Goal: Task Accomplishment & Management: Complete application form

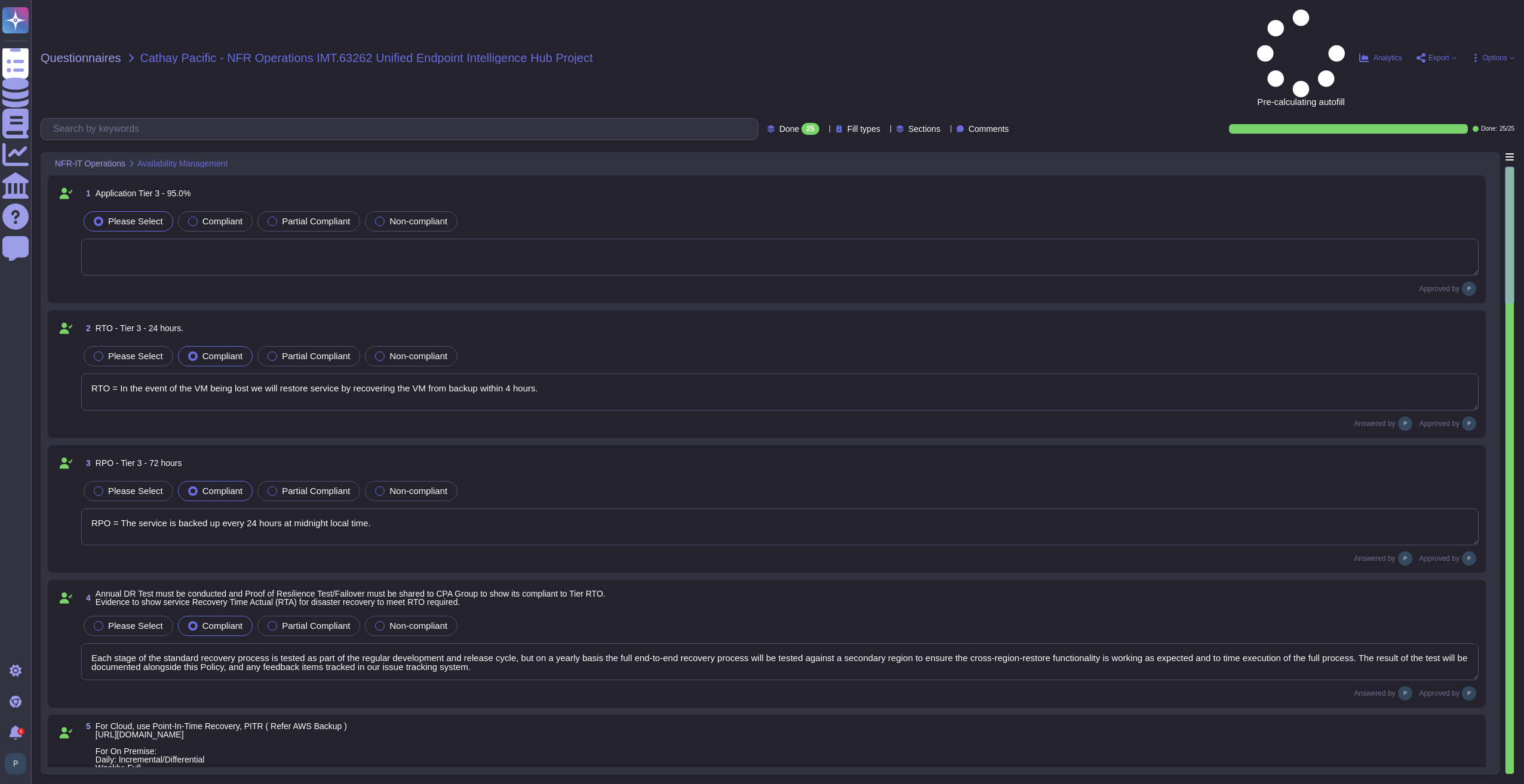
type textarea "RTO = In the event of the VM being lost we will restore service by recovering t…"
type textarea "RPO = The service is backed up every 24 hours at midnight local time."
type textarea "Each stage of the standard recovery process is tested as part of the regular de…"
type textarea "Customer data is backed up continuously allowing for restore to any point in ti…"
type textarea "During the preparation phase of the incident response plan; 1E will establish a…"
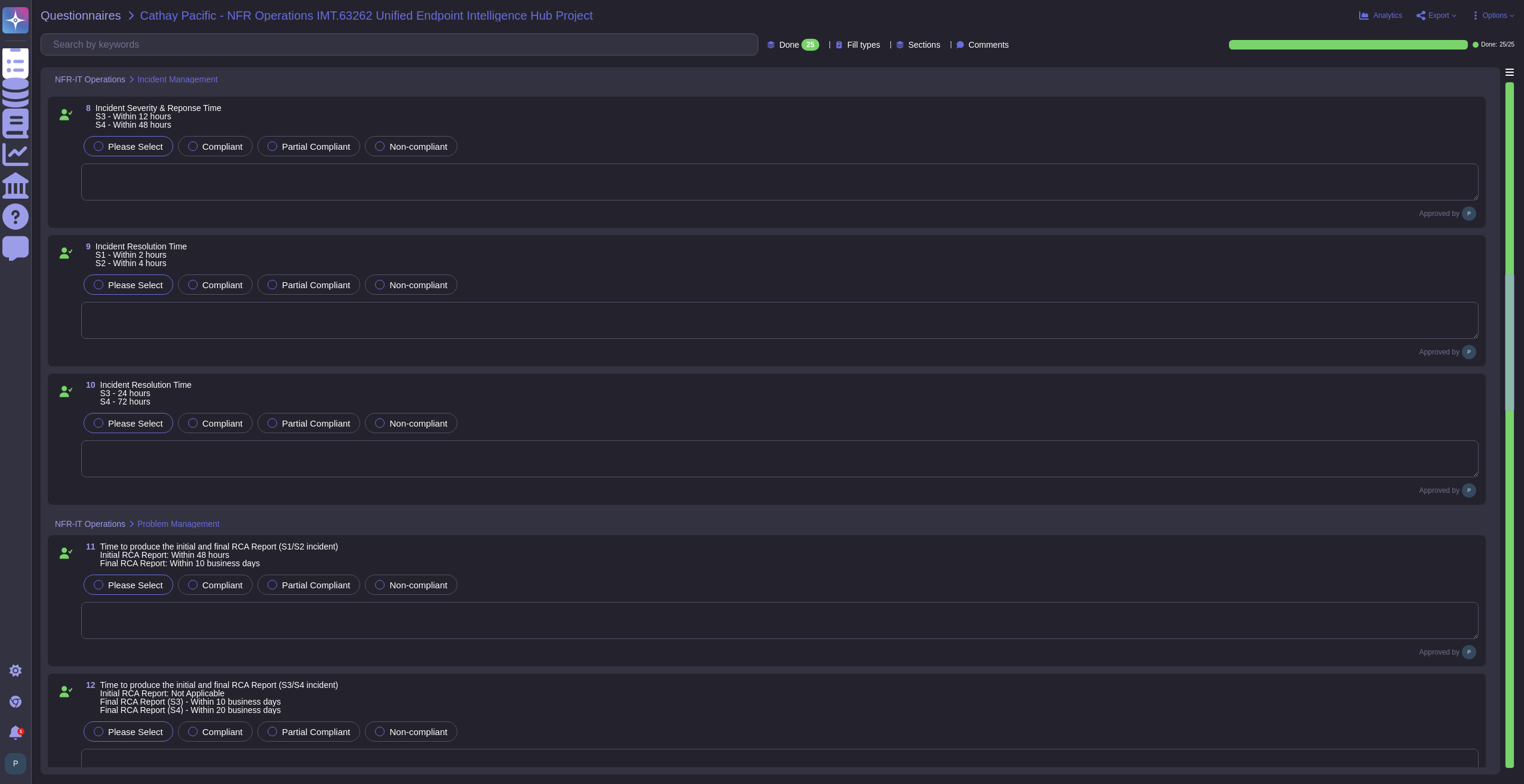
type textarea "The change is considered approved if the Customer does not object to TeamViewer…"
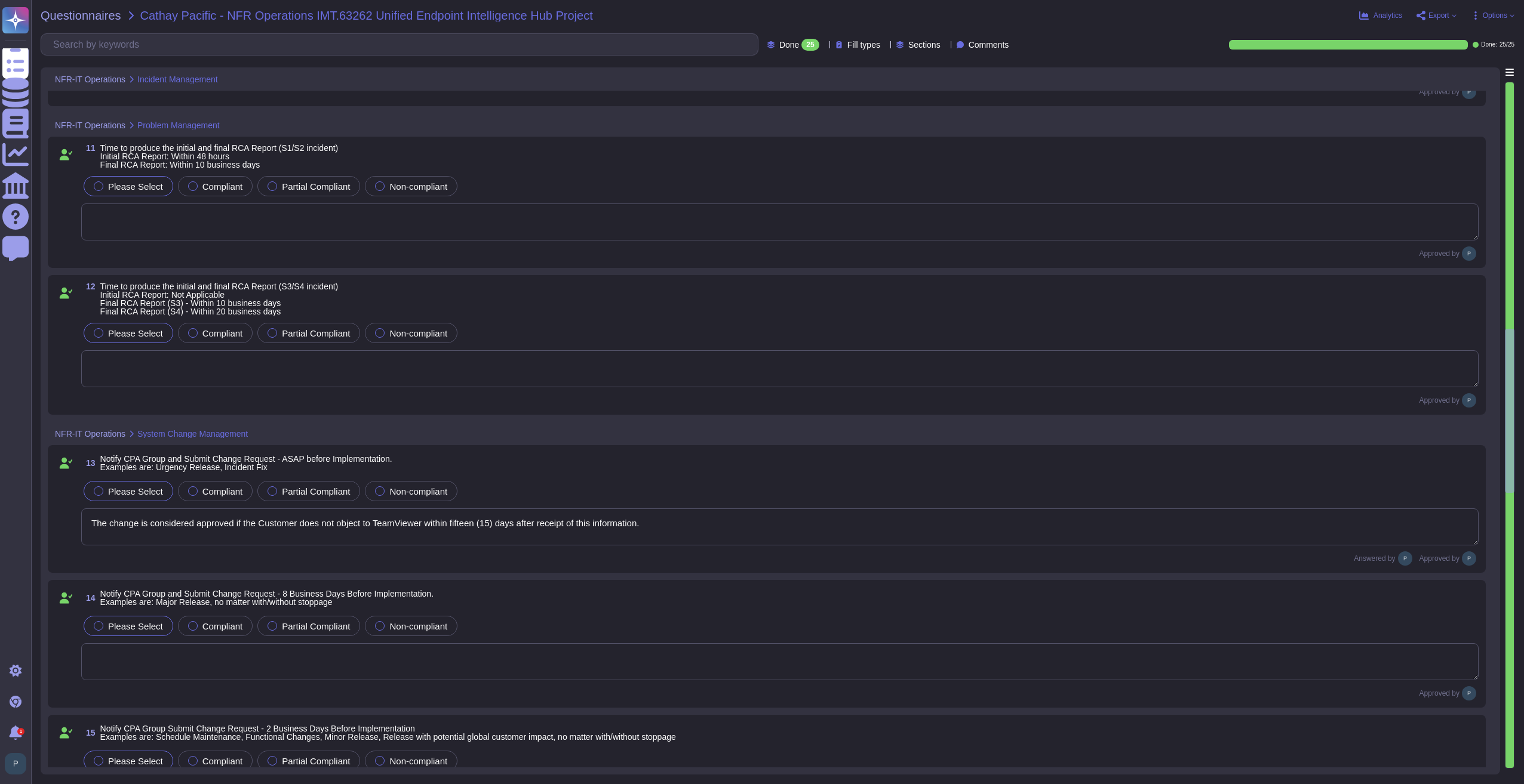
scroll to position [1432, 0]
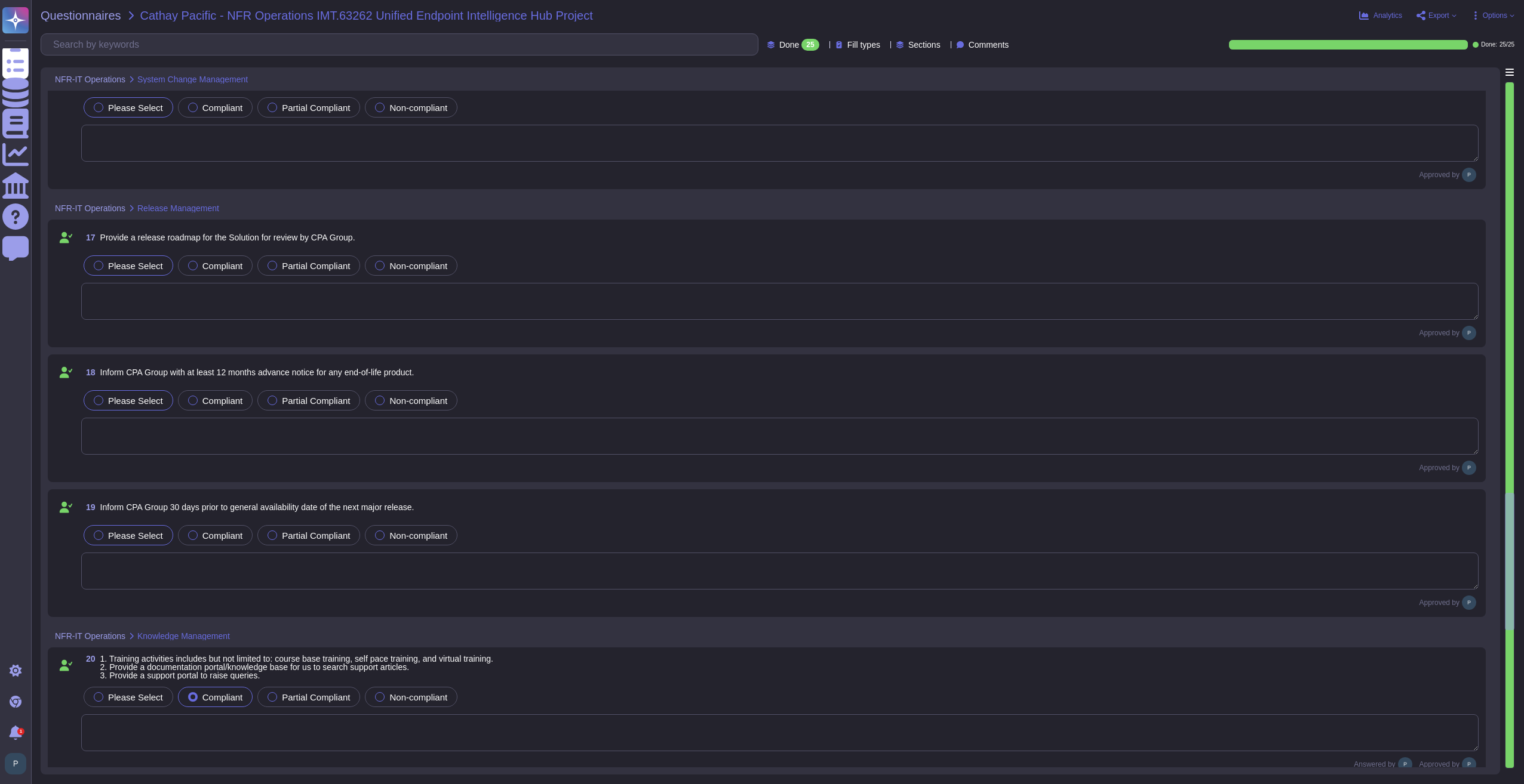
type textarea "In addition to Azure, 1E also uses a selection of additional software to suppor…"
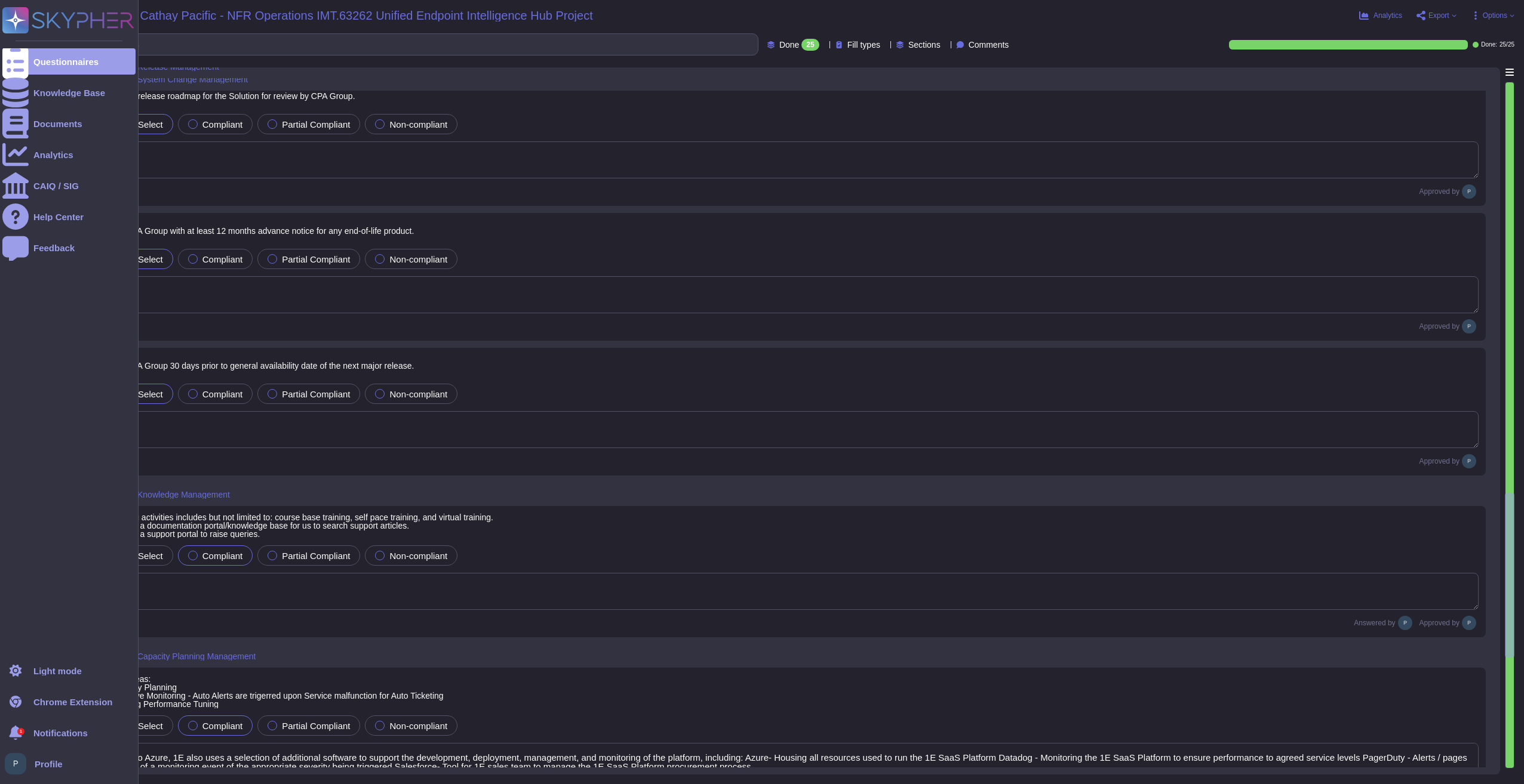
scroll to position [2208, 0]
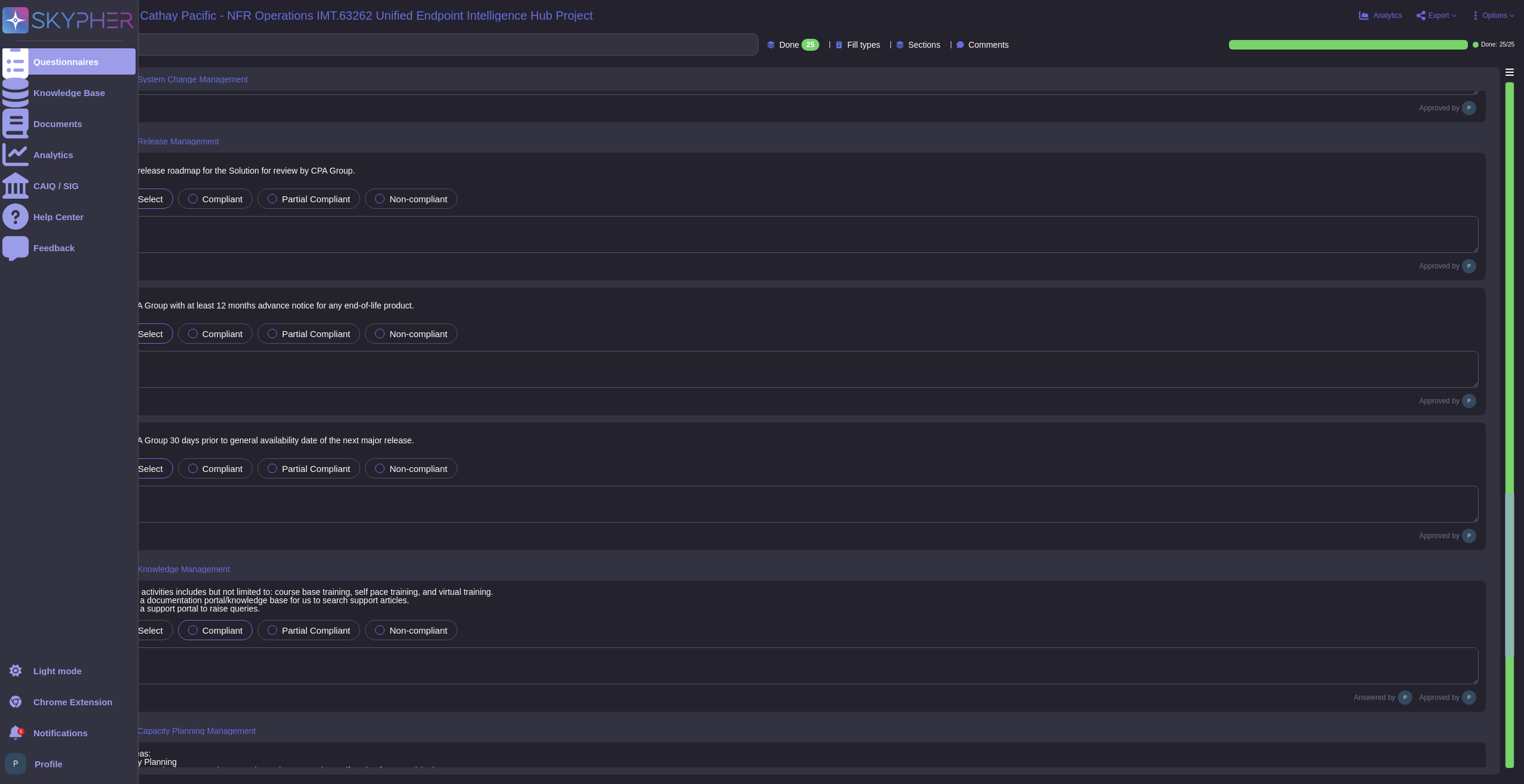
click at [23, 732] on div "1" at bounding box center [21, 732] width 7 height 7
